Goal: Task Accomplishment & Management: Manage account settings

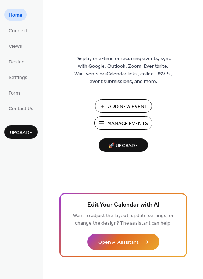
click at [119, 122] on span "Manage Events" at bounding box center [127, 124] width 41 height 8
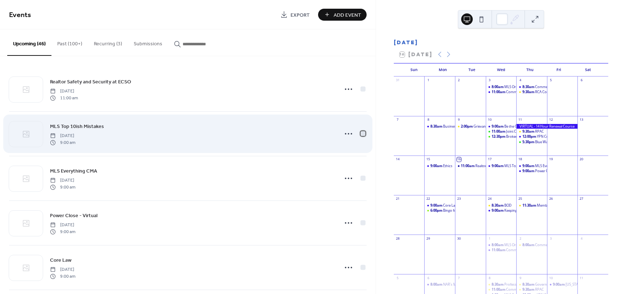
click at [361, 135] on div at bounding box center [362, 133] width 5 height 5
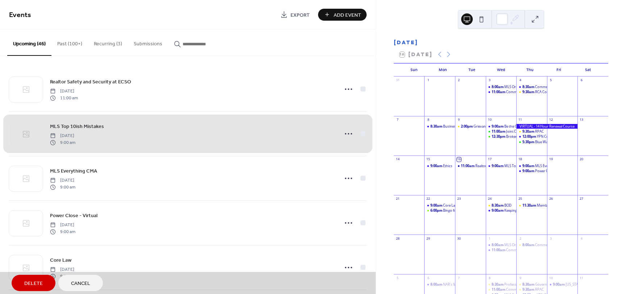
click at [30, 280] on span "Delete" at bounding box center [33, 284] width 18 height 8
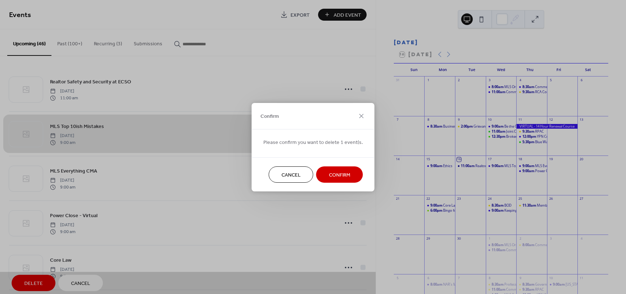
click at [331, 175] on span "Confirm" at bounding box center [339, 175] width 21 height 8
